Goal: Navigation & Orientation: Find specific page/section

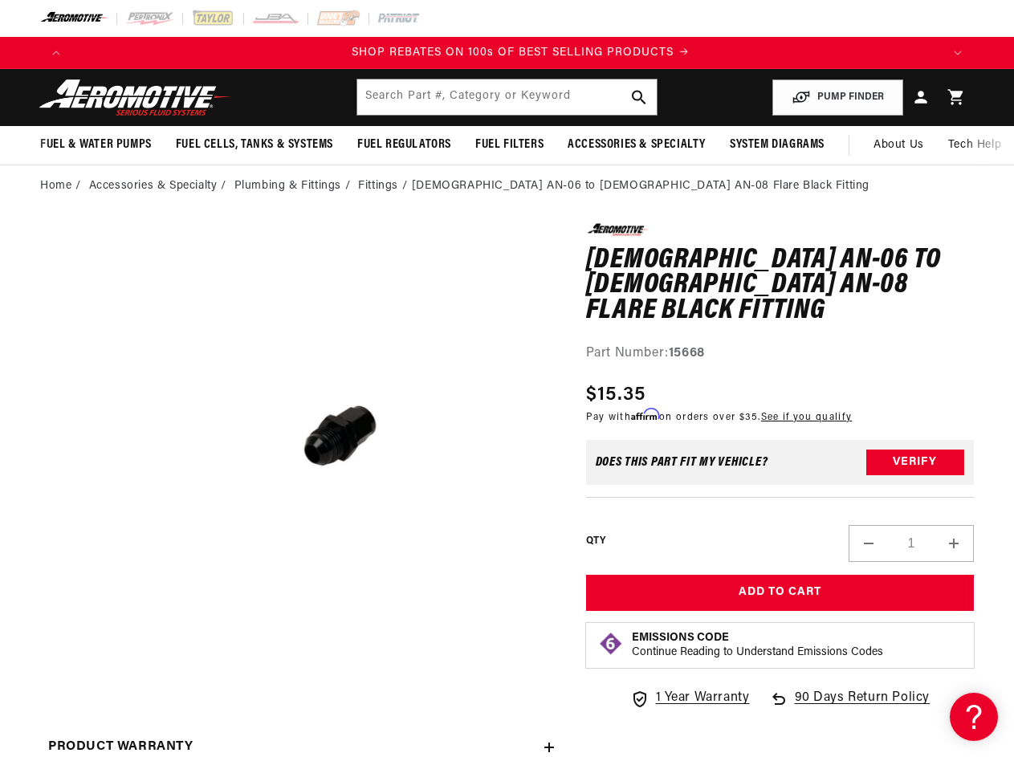
scroll to position [0, 1738]
click at [128, 648] on button "Open media 1 in modal" at bounding box center [128, 648] width 0 height 0
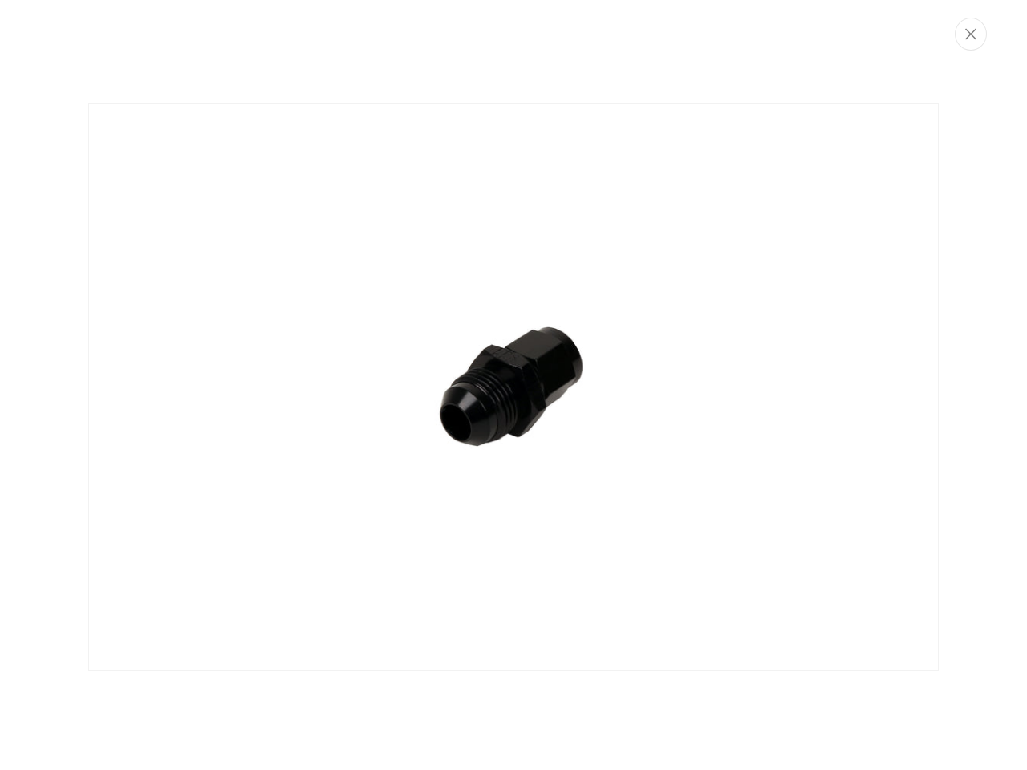
click at [56, 53] on div "Media gallery" at bounding box center [513, 385] width 1027 height 770
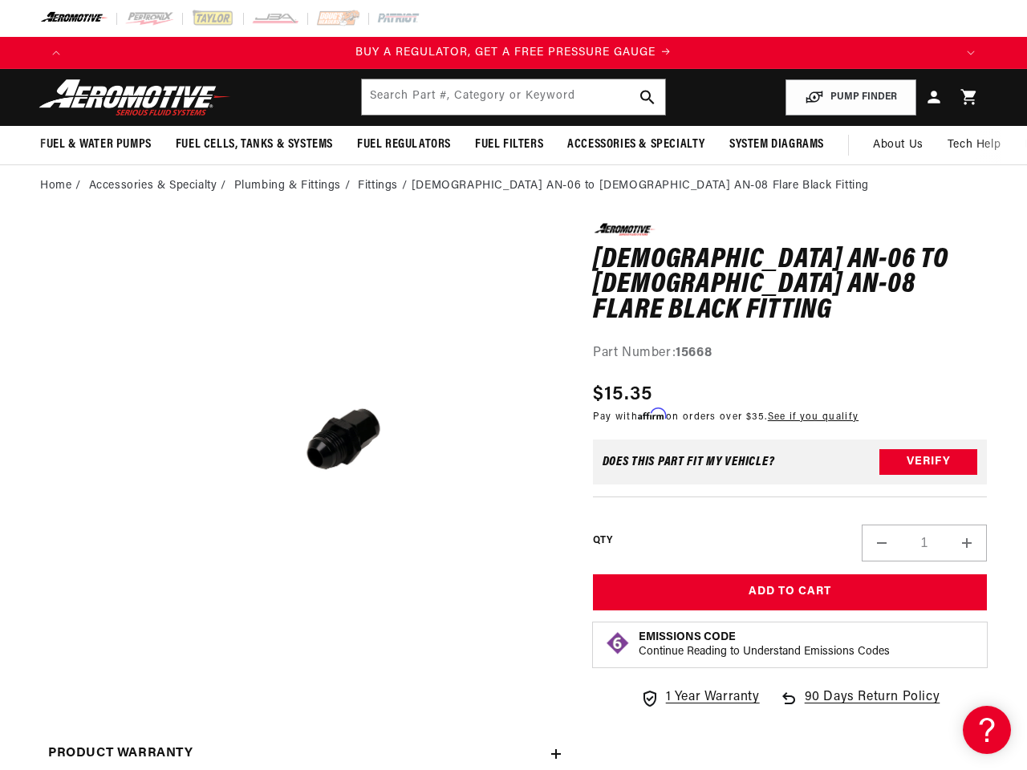
click at [967, 53] on icon "Translation missing: en.sections.announcements.next_announcement" at bounding box center [971, 53] width 8 height 5
click at [506, 97] on input "text" at bounding box center [513, 96] width 303 height 35
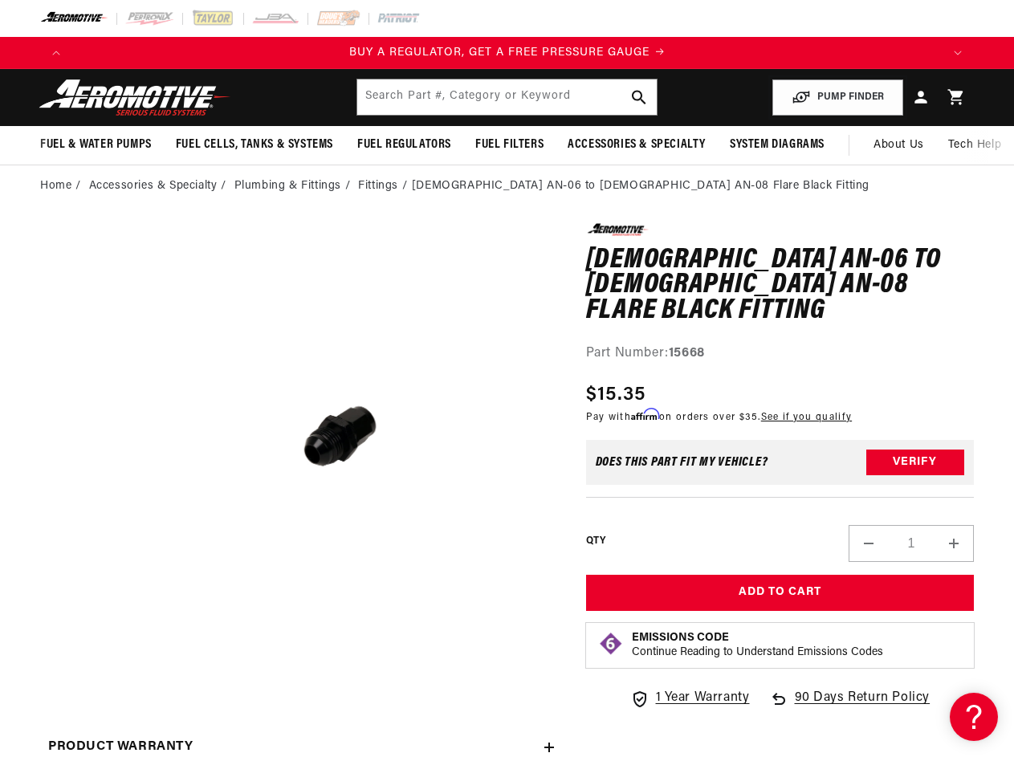
click at [838, 97] on button "PUMP FINDER" at bounding box center [837, 97] width 131 height 36
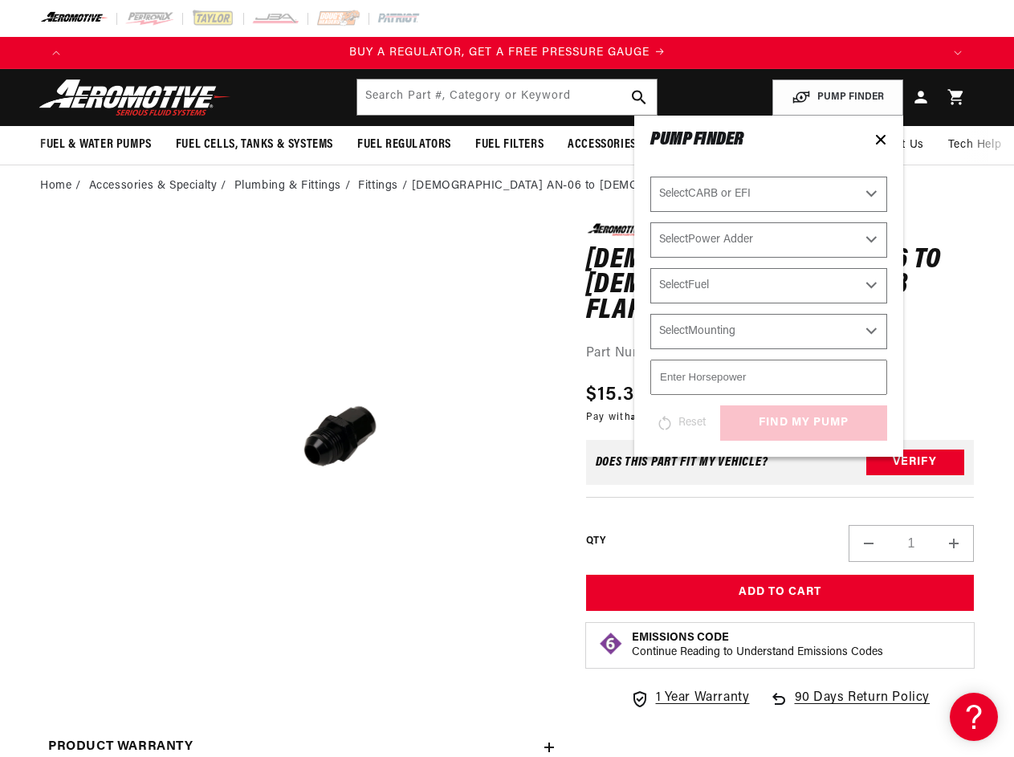
click at [95, 144] on span "Fuel & Water Pumps" at bounding box center [96, 144] width 112 height 17
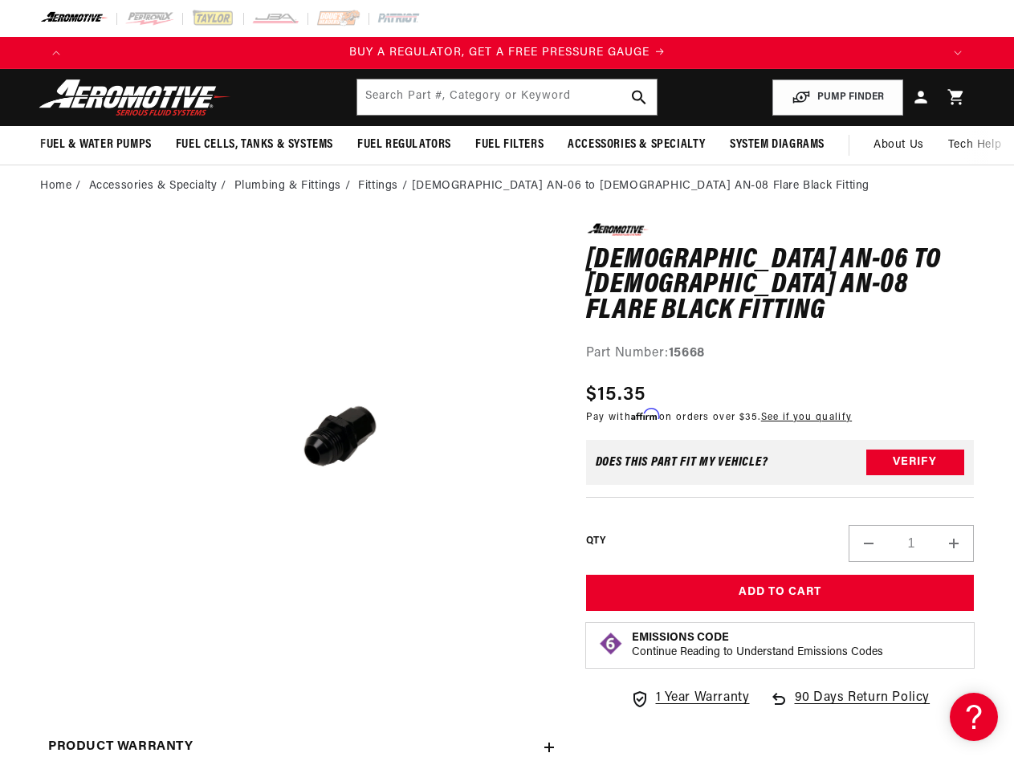
click at [254, 144] on span "Fuel Cells, Tanks & Systems" at bounding box center [254, 144] width 157 height 17
click at [404, 144] on span "Fuel Regulators" at bounding box center [404, 144] width 94 height 17
click at [509, 144] on span "Fuel Filters" at bounding box center [509, 144] width 68 height 17
click at [635, 144] on span "Accessories & Specialty" at bounding box center [636, 144] width 138 height 17
